Goal: Information Seeking & Learning: Find specific fact

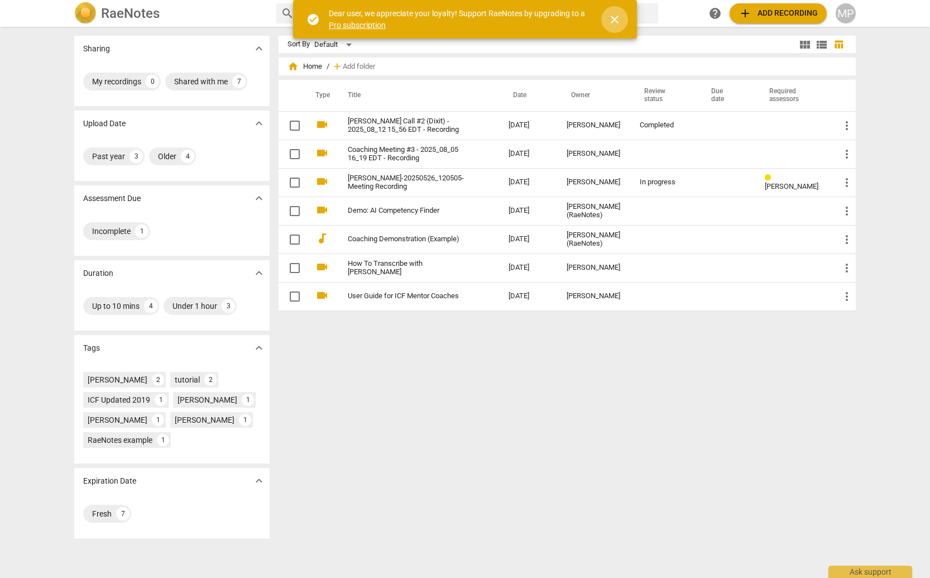
click at [612, 15] on span "close" at bounding box center [614, 19] width 13 height 13
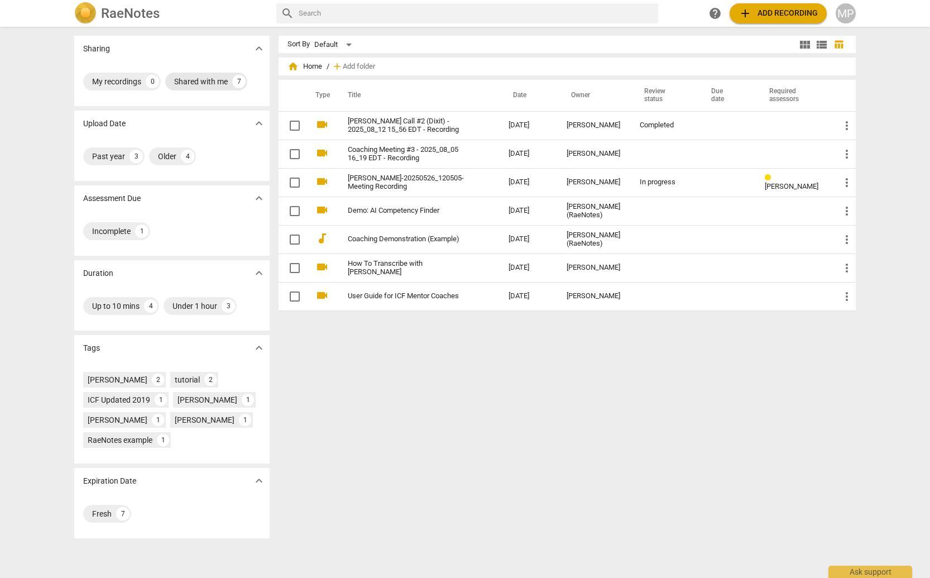
click at [212, 78] on div "Shared with me" at bounding box center [201, 81] width 54 height 11
click at [412, 19] on input "text" at bounding box center [476, 13] width 355 height 18
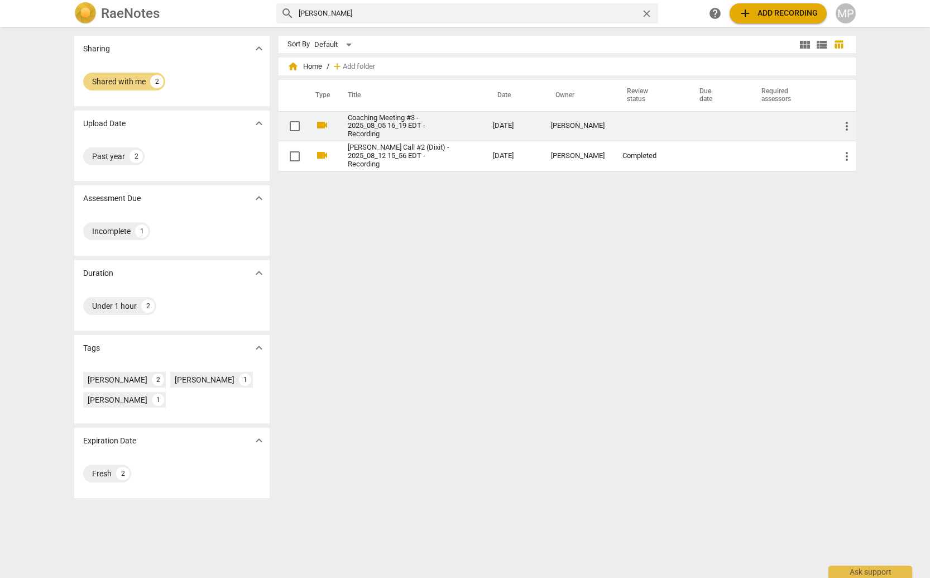
type input "[PERSON_NAME]"
click at [376, 119] on link "Coaching Meeting #3 - 2025_08_05 16_19 EDT - Recording" at bounding box center [400, 126] width 105 height 25
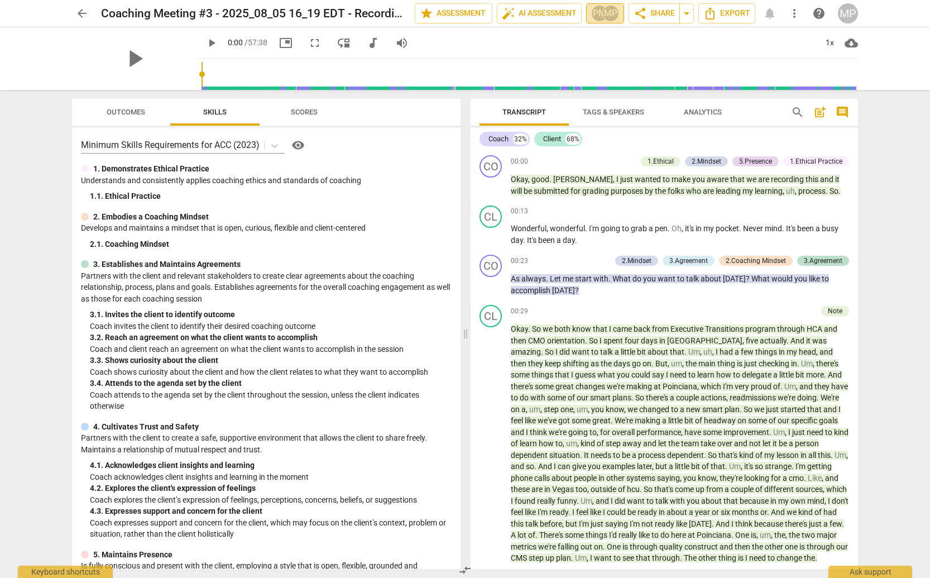
click at [605, 12] on div "MP" at bounding box center [610, 13] width 17 height 17
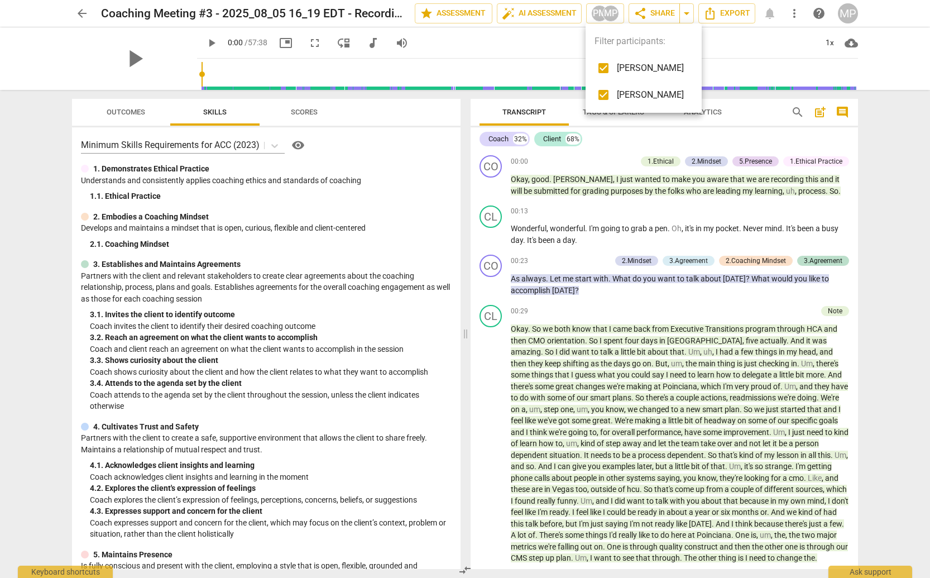
click at [461, 52] on div at bounding box center [465, 289] width 930 height 578
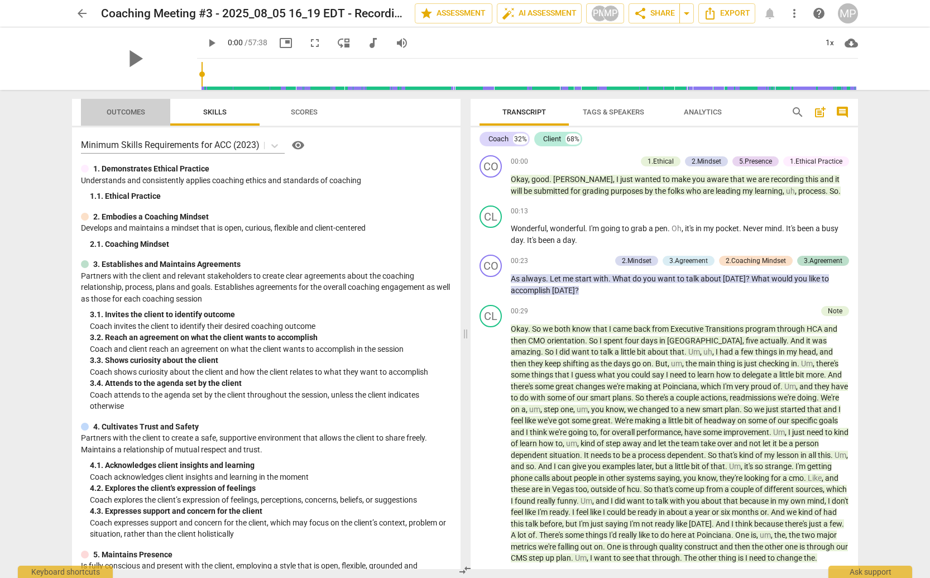
click at [124, 113] on span "Outcomes" at bounding box center [126, 112] width 39 height 8
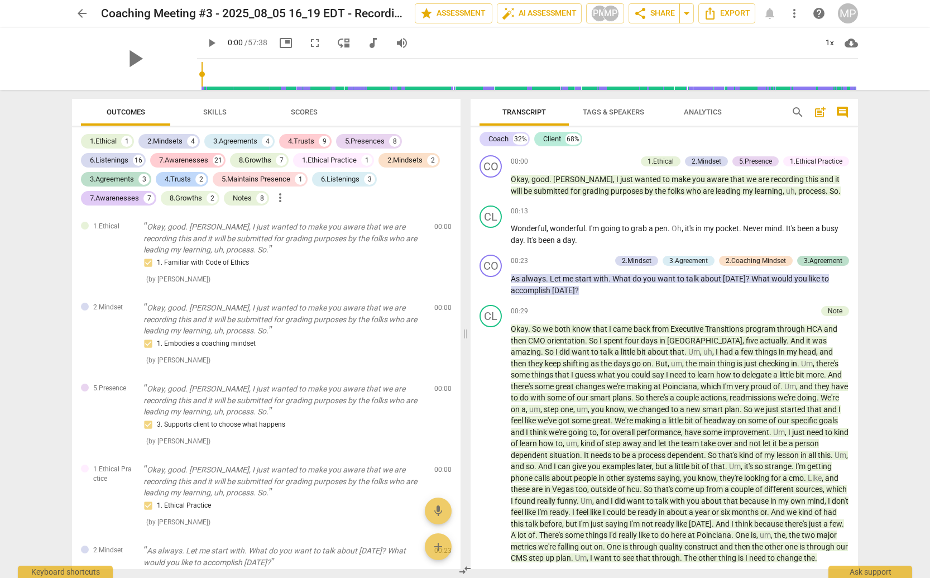
click at [82, 13] on span "arrow_back" at bounding box center [81, 13] width 13 height 13
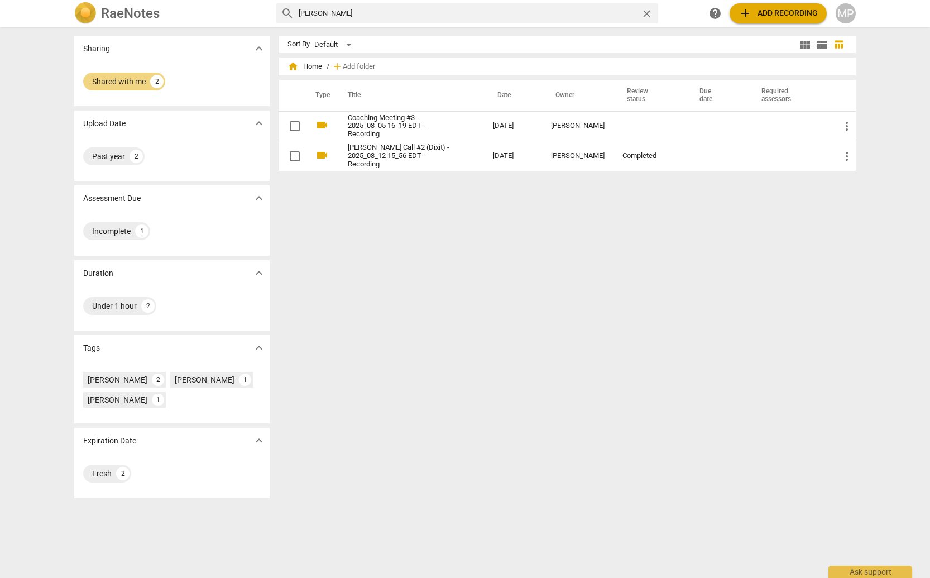
click at [141, 12] on h2 "RaeNotes" at bounding box center [130, 14] width 59 height 16
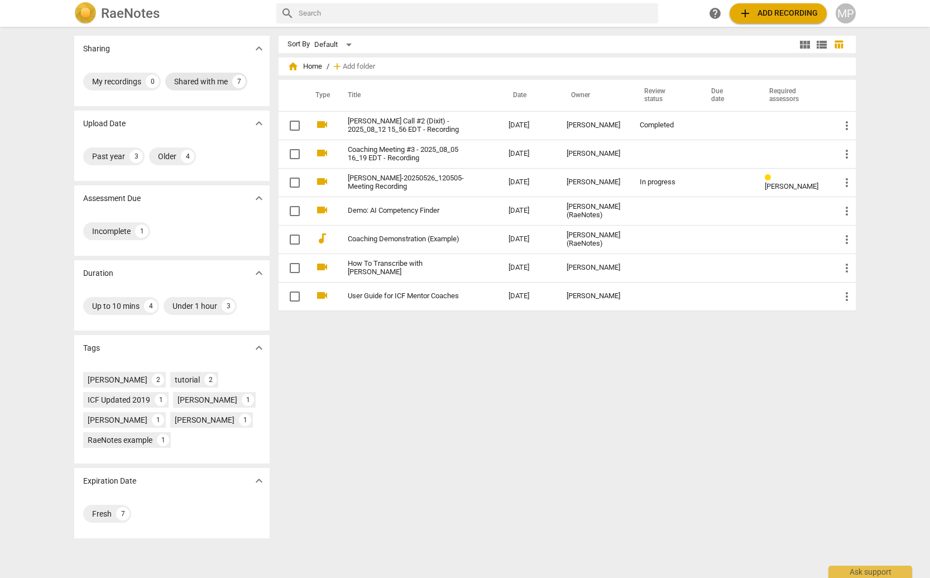
click at [204, 75] on div "Shared with me 7" at bounding box center [206, 82] width 82 height 18
click at [128, 79] on div "Shared with me" at bounding box center [119, 81] width 54 height 11
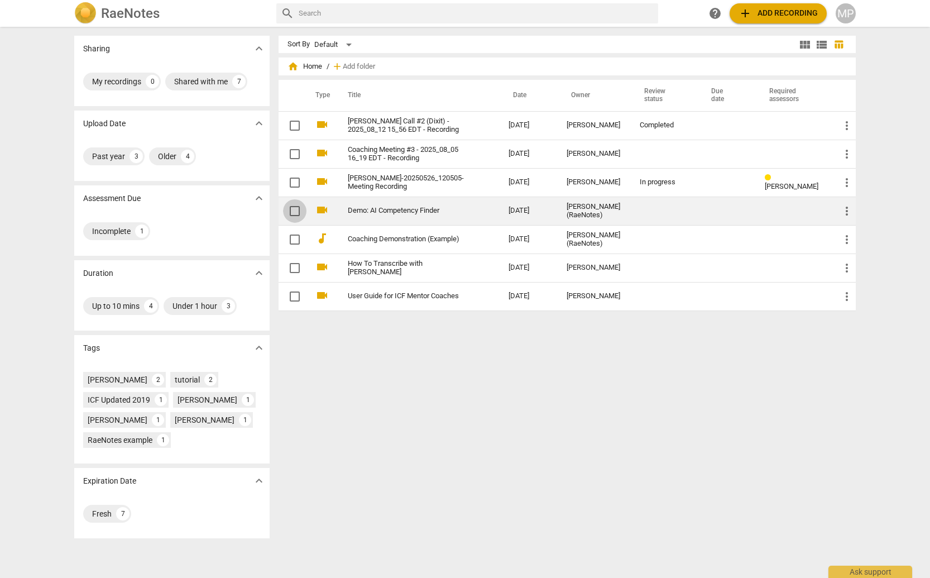
click at [291, 212] on input "checkbox" at bounding box center [294, 210] width 23 height 13
checkbox input "false"
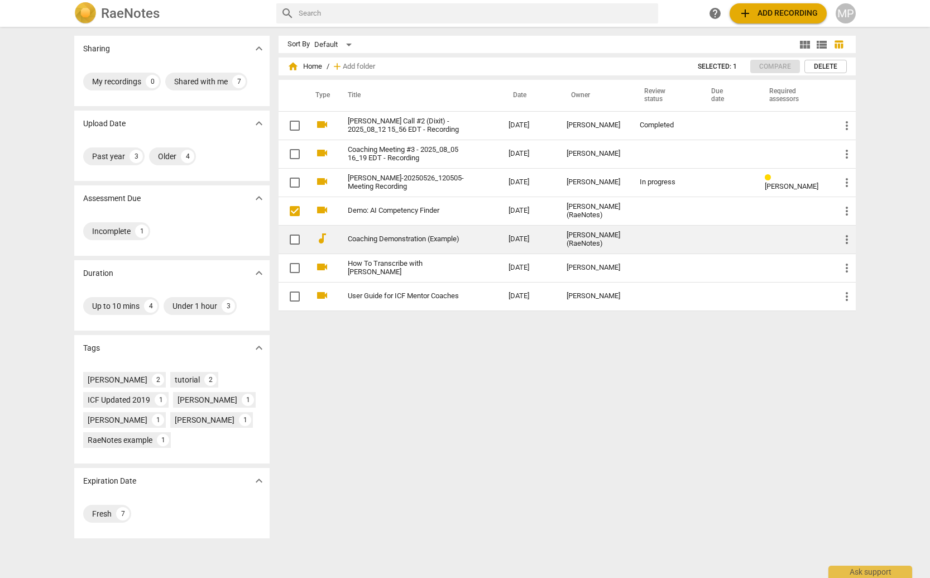
click at [294, 236] on input "checkbox" at bounding box center [294, 239] width 23 height 13
checkbox input "false"
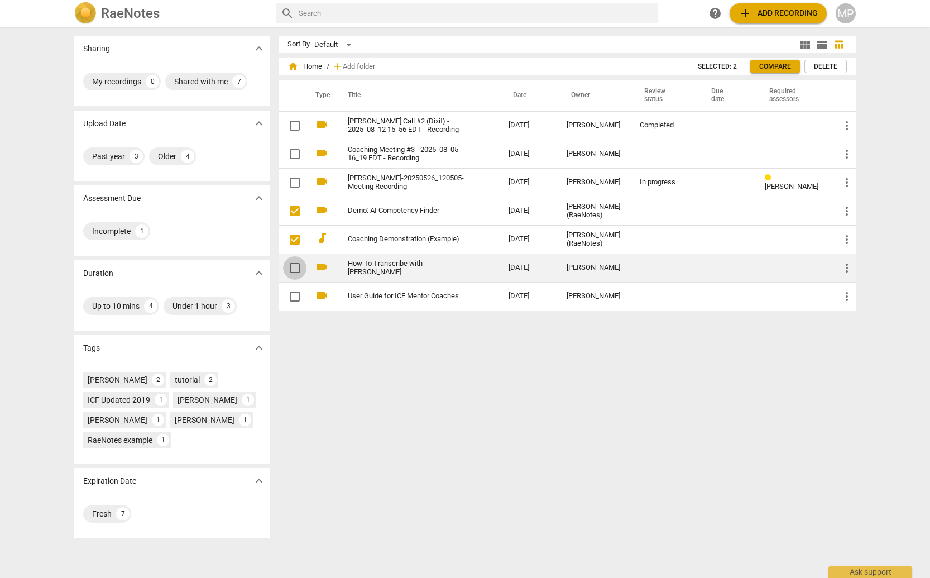
click at [293, 272] on input "checkbox" at bounding box center [294, 267] width 23 height 13
checkbox input "false"
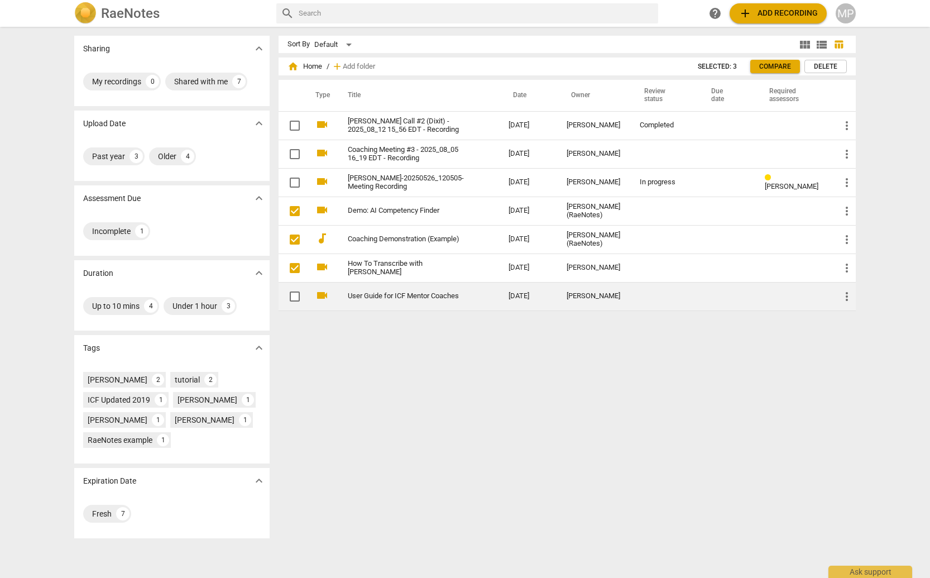
click at [292, 295] on input "checkbox" at bounding box center [294, 296] width 23 height 13
checkbox input "false"
